Goal: Use online tool/utility: Utilize a website feature to perform a specific function

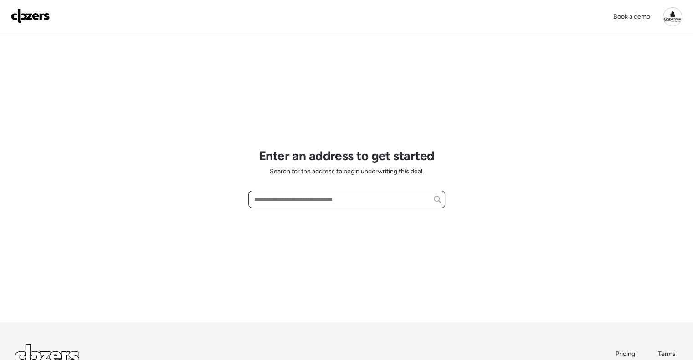
click at [297, 199] on input "text" at bounding box center [346, 199] width 189 height 13
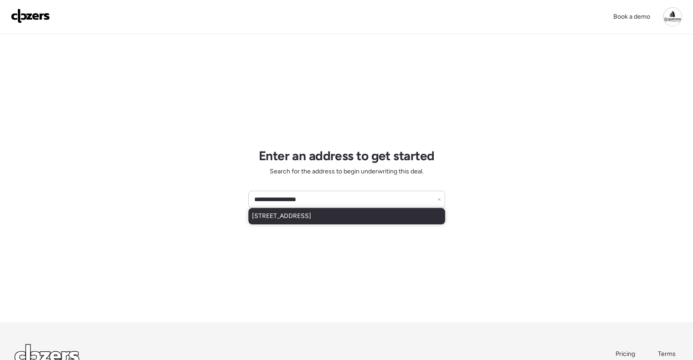
click at [385, 220] on div "[STREET_ADDRESS]" at bounding box center [346, 216] width 197 height 16
type input "**********"
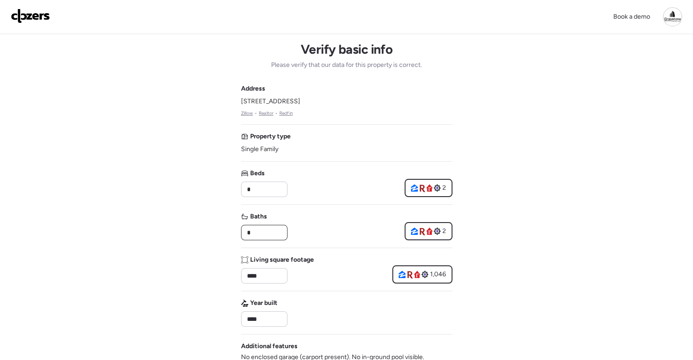
drag, startPoint x: 254, startPoint y: 228, endPoint x: 232, endPoint y: 228, distance: 21.9
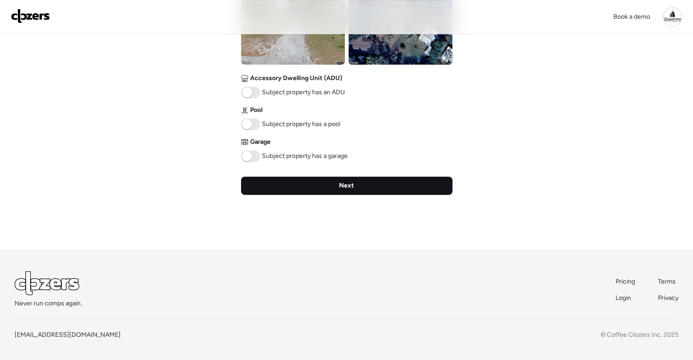
type input "*"
click at [375, 192] on div "Next" at bounding box center [346, 186] width 211 height 18
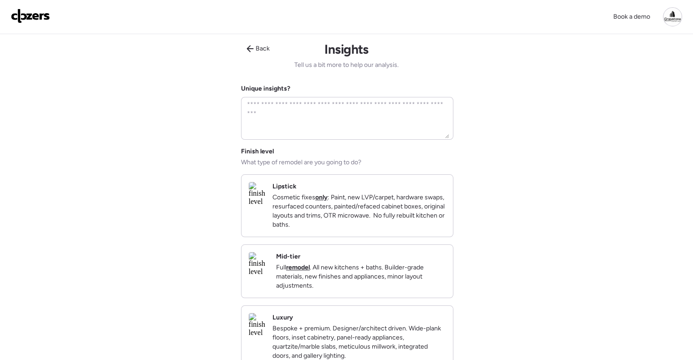
click at [354, 262] on div "Mid-tier Full remodel . All new kitchens + baths. Builder-grade materials, new …" at bounding box center [360, 271] width 169 height 38
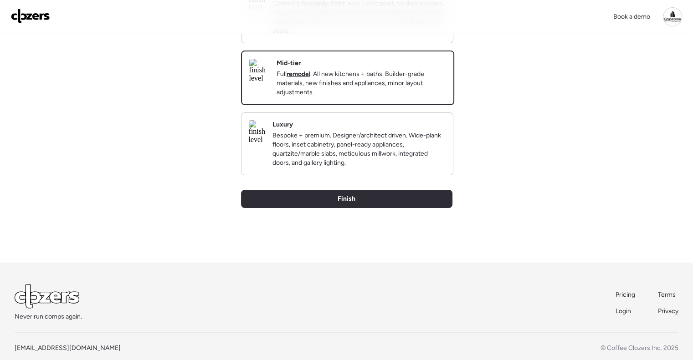
scroll to position [222, 0]
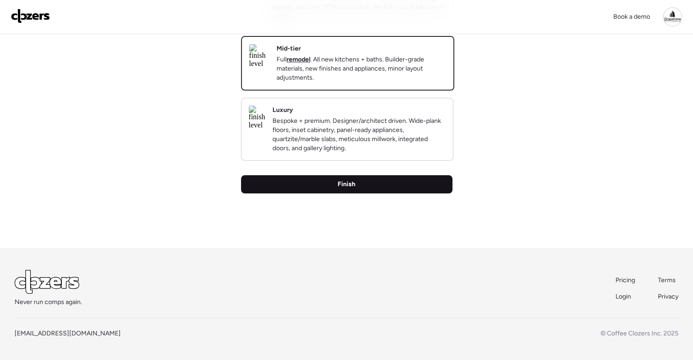
click at [380, 190] on div "Finish" at bounding box center [346, 184] width 211 height 18
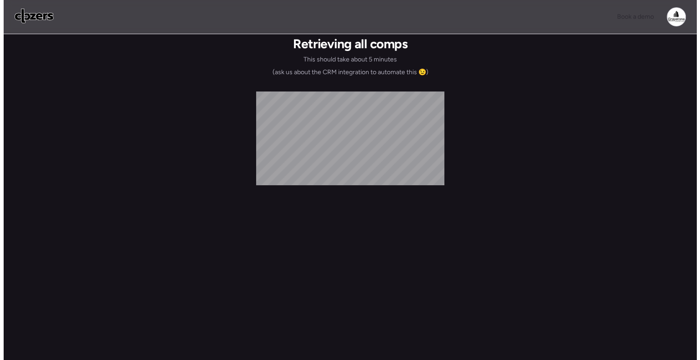
scroll to position [0, 0]
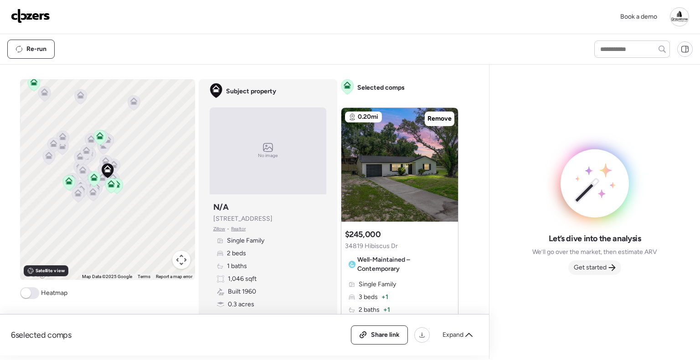
click at [601, 267] on span "Get started" at bounding box center [590, 267] width 33 height 9
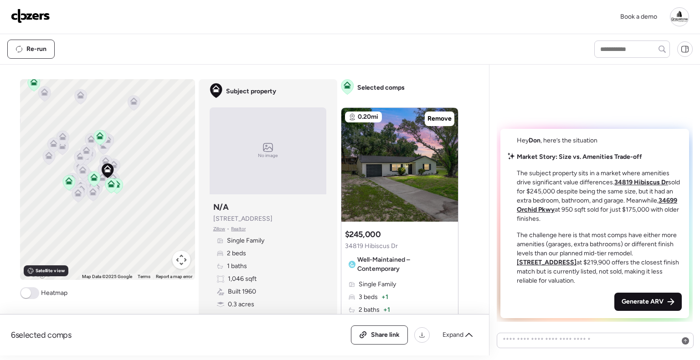
click at [645, 298] on span "Generate ARV" at bounding box center [642, 302] width 42 height 9
